Goal: Task Accomplishment & Management: Use online tool/utility

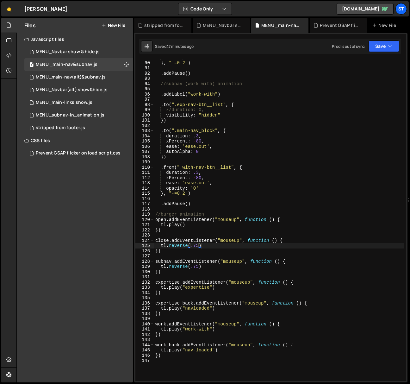
scroll to position [1708, 0]
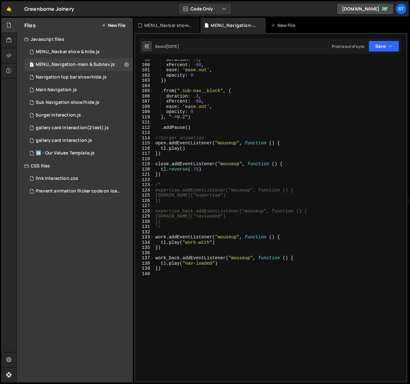
scroll to position [515, 0]
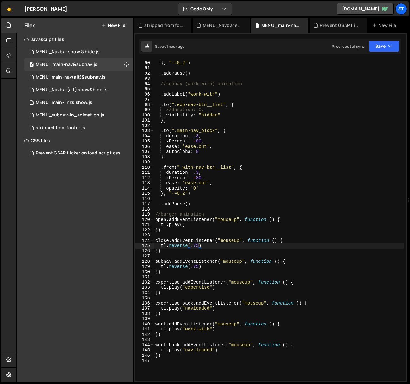
scroll to position [1708, 0]
click at [373, 45] on button "Save" at bounding box center [384, 46] width 31 height 11
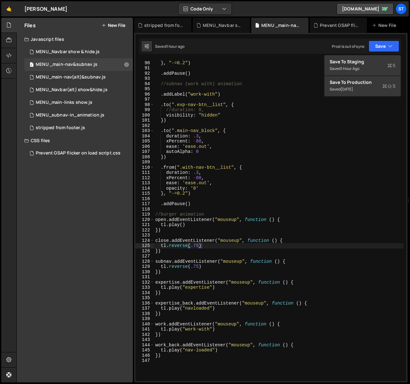
click at [251, 44] on div "Saved 1 hour ago Prod is out of sync Upgrade to Edit Save Save to Staging S Sav…" at bounding box center [270, 46] width 262 height 15
